Goal: Information Seeking & Learning: Learn about a topic

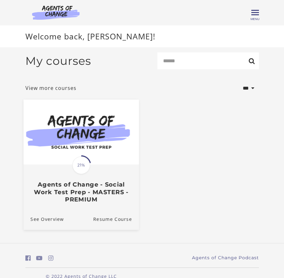
click at [100, 159] on img at bounding box center [81, 131] width 116 height 65
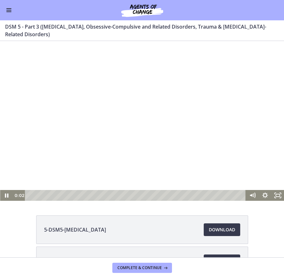
click at [155, 153] on div at bounding box center [142, 121] width 284 height 160
click at [192, 117] on div at bounding box center [142, 121] width 284 height 160
click at [236, 93] on div at bounding box center [142, 121] width 284 height 160
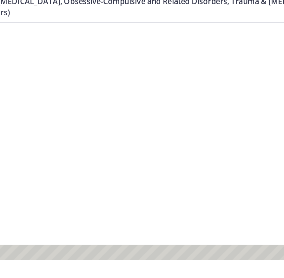
click at [114, 135] on div at bounding box center [78, 102] width 284 height 160
click at [118, 128] on div at bounding box center [78, 102] width 284 height 160
click at [135, 77] on div at bounding box center [78, 102] width 284 height 160
click at [117, 162] on div at bounding box center [78, 102] width 284 height 160
click at [78, 144] on div at bounding box center [78, 102] width 284 height 160
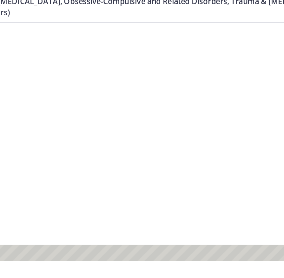
click at [109, 100] on div at bounding box center [78, 102] width 284 height 160
click at [55, 88] on div at bounding box center [78, 102] width 284 height 160
click at [107, 145] on div at bounding box center [78, 102] width 284 height 160
